Goal: Task Accomplishment & Management: Manage account settings

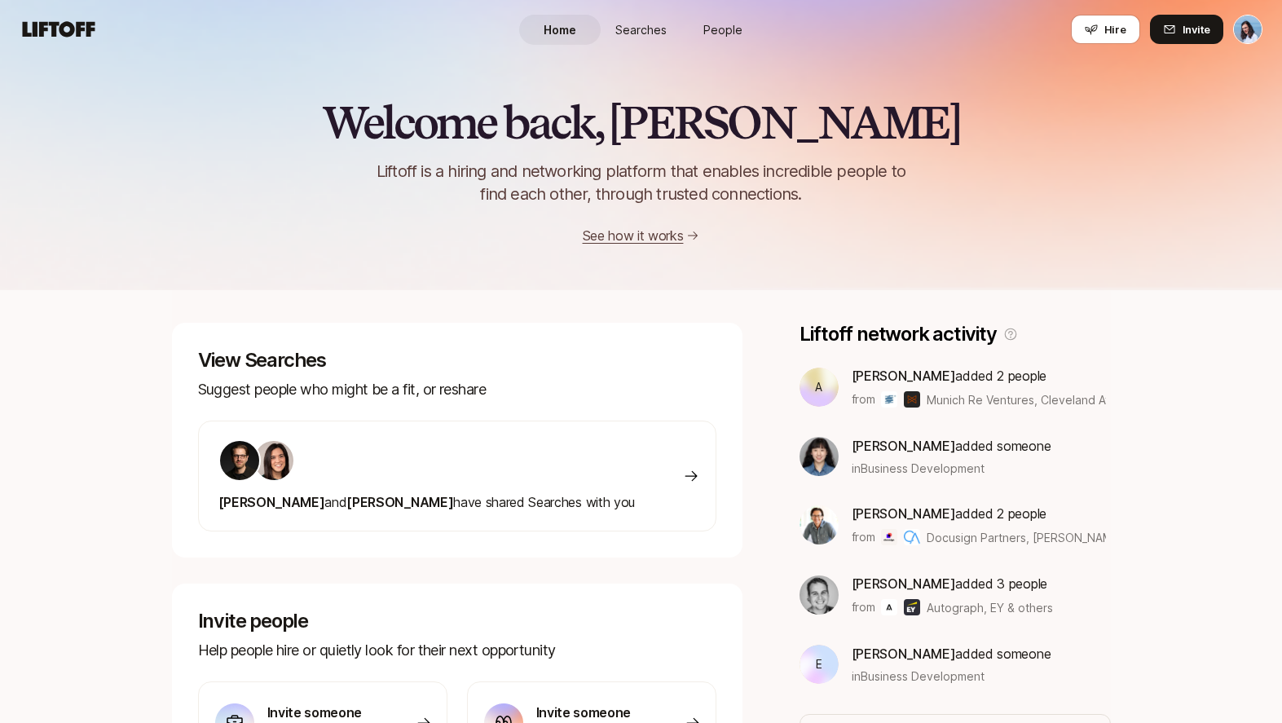
click at [1234, 29] on html "Home Searches People Hire Home Searches People Hire Hire Invite Welcome back, […" at bounding box center [641, 361] width 1282 height 723
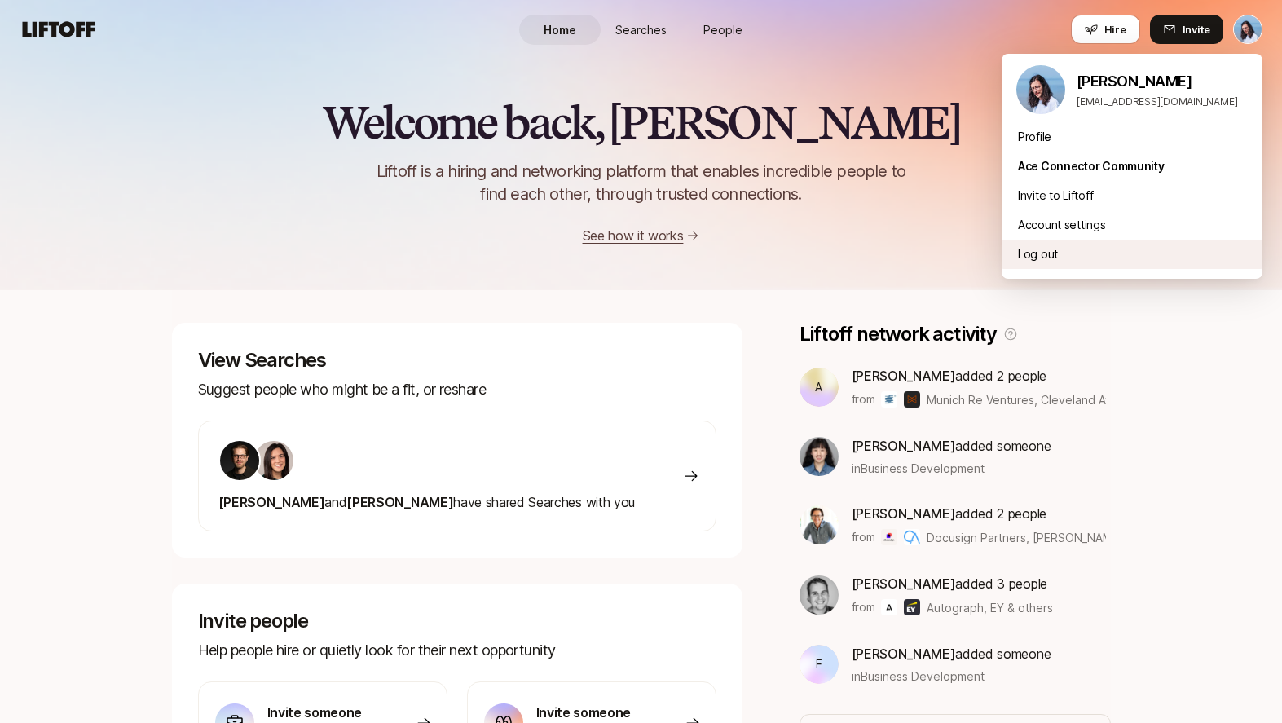
click at [1062, 260] on div "Log out" at bounding box center [1132, 254] width 261 height 29
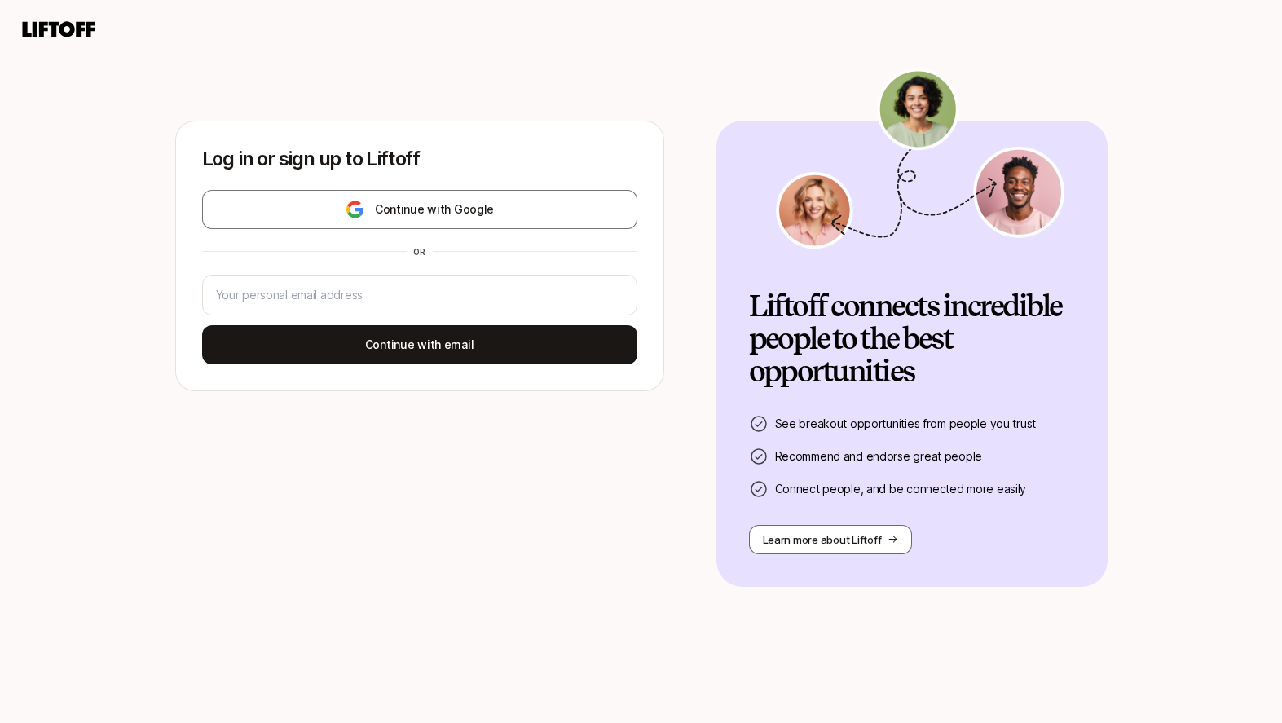
click at [77, 33] on icon at bounding box center [59, 28] width 73 height 15
